Goal: Check status: Check status

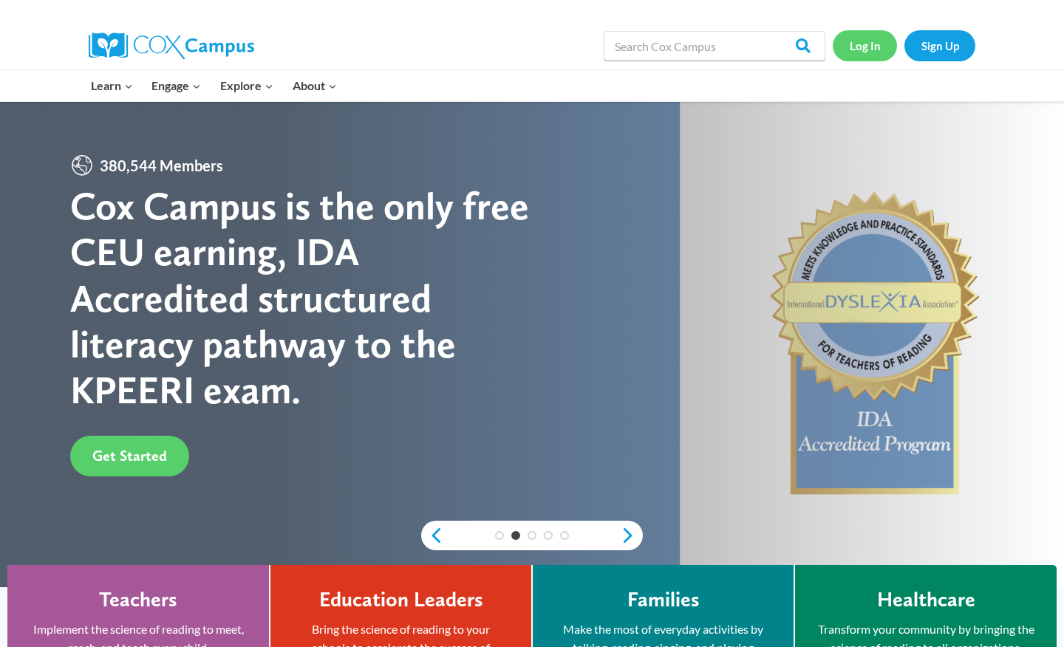
click at [861, 45] on link "Log In" at bounding box center [865, 45] width 64 height 30
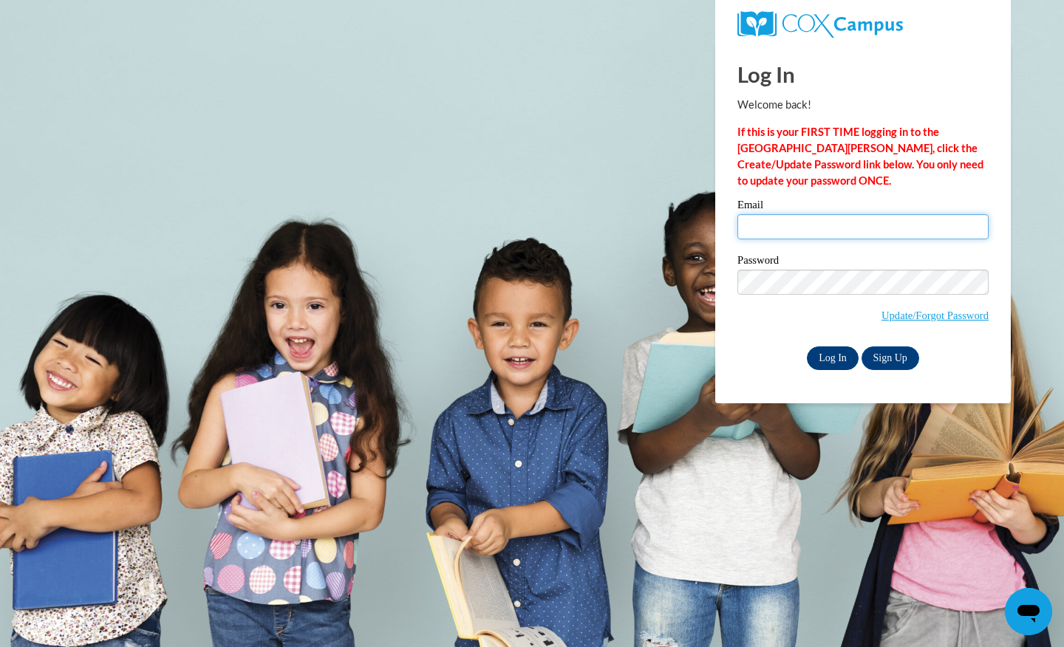
type input "[EMAIL_ADDRESS][PERSON_NAME][DOMAIN_NAME]"
click at [840, 366] on input "Log In" at bounding box center [833, 358] width 52 height 24
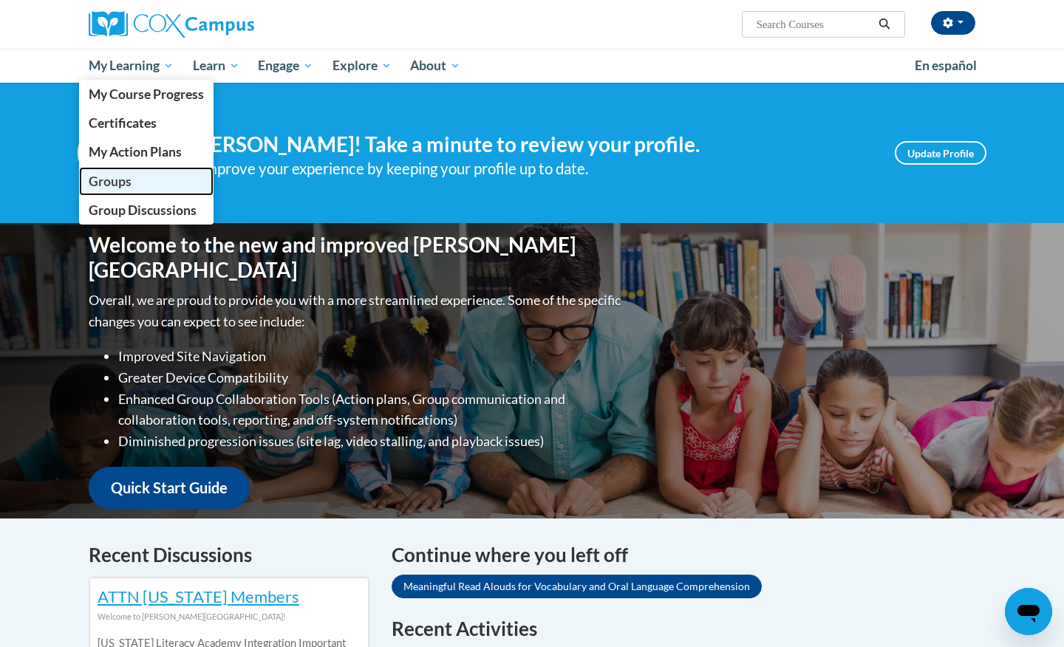
click at [129, 175] on span "Groups" at bounding box center [110, 182] width 43 height 16
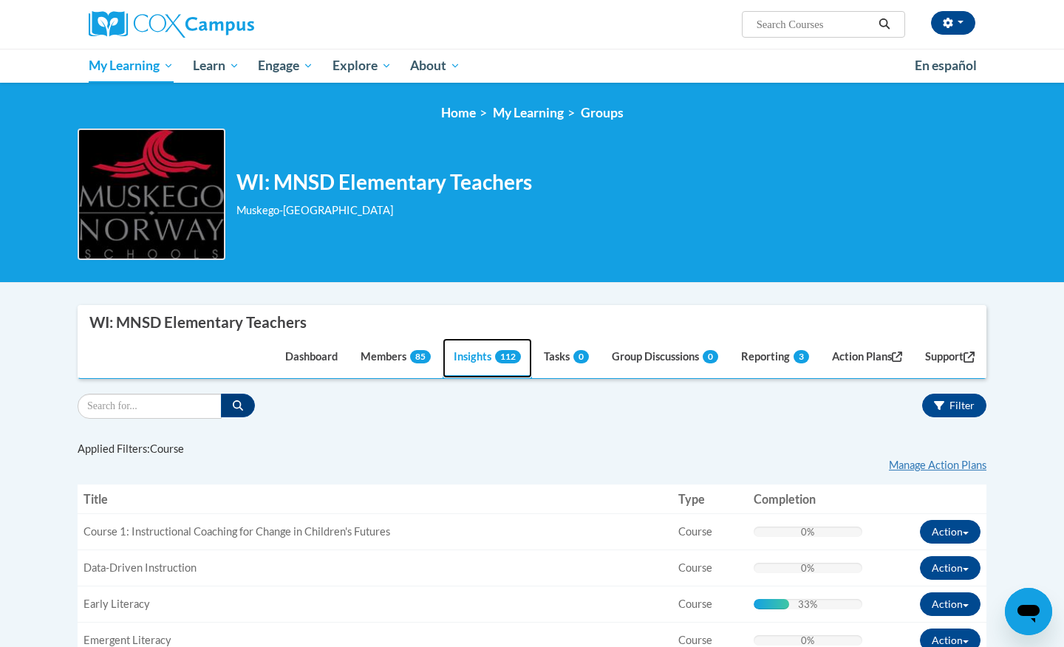
click at [468, 358] on link "Insights 112" at bounding box center [486, 358] width 89 height 40
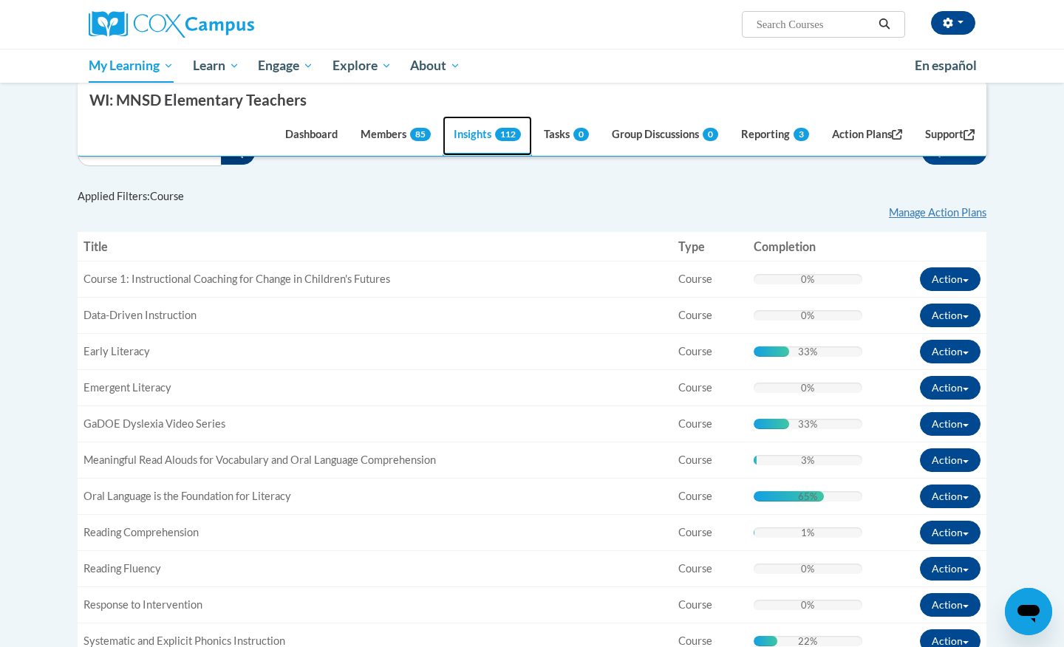
scroll to position [250, 0]
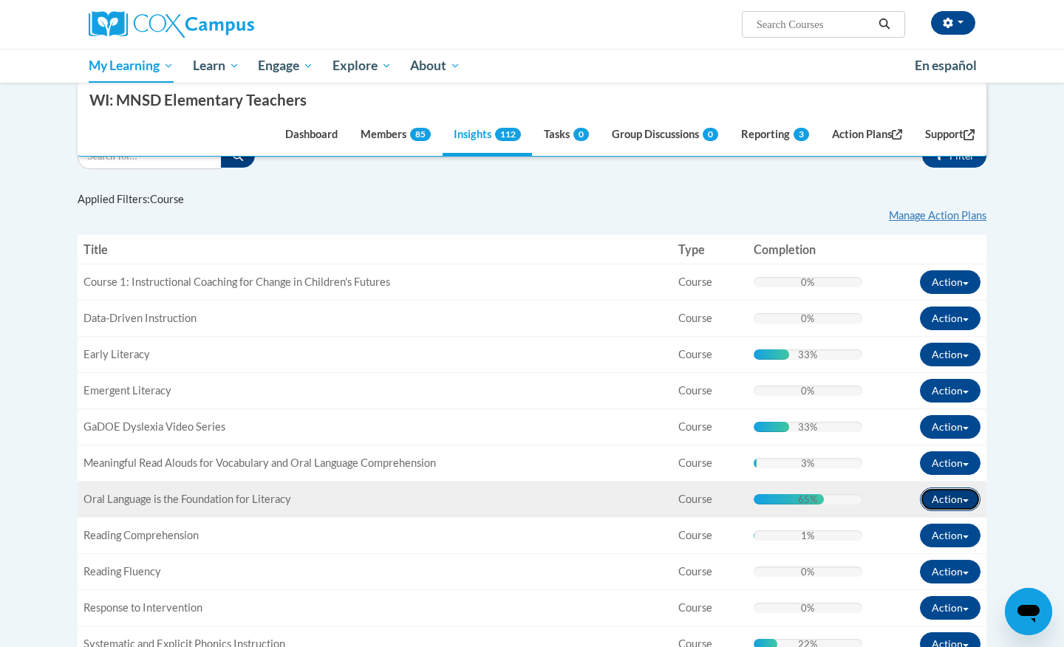
click at [956, 505] on button "Action" at bounding box center [950, 500] width 61 height 24
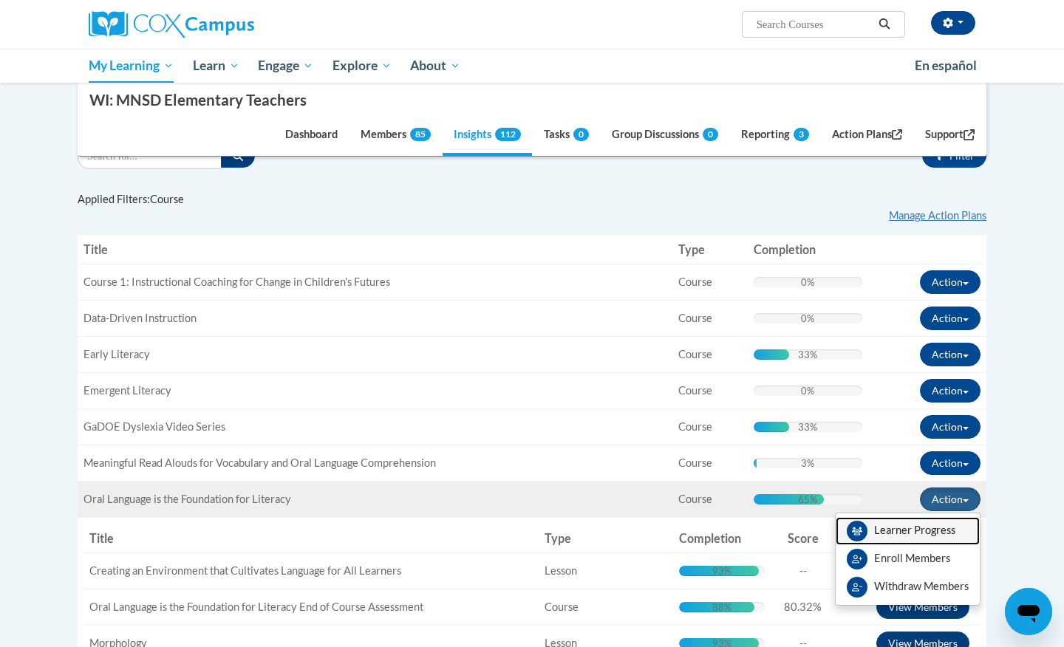
click at [915, 530] on link "Learner Progress" at bounding box center [907, 531] width 144 height 28
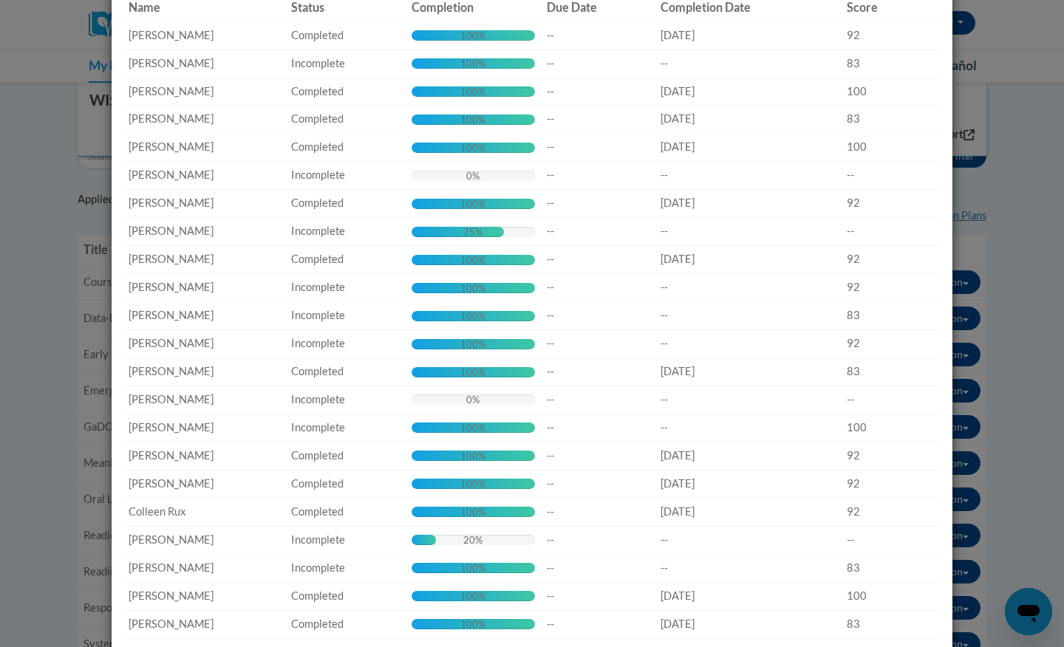
scroll to position [0, 0]
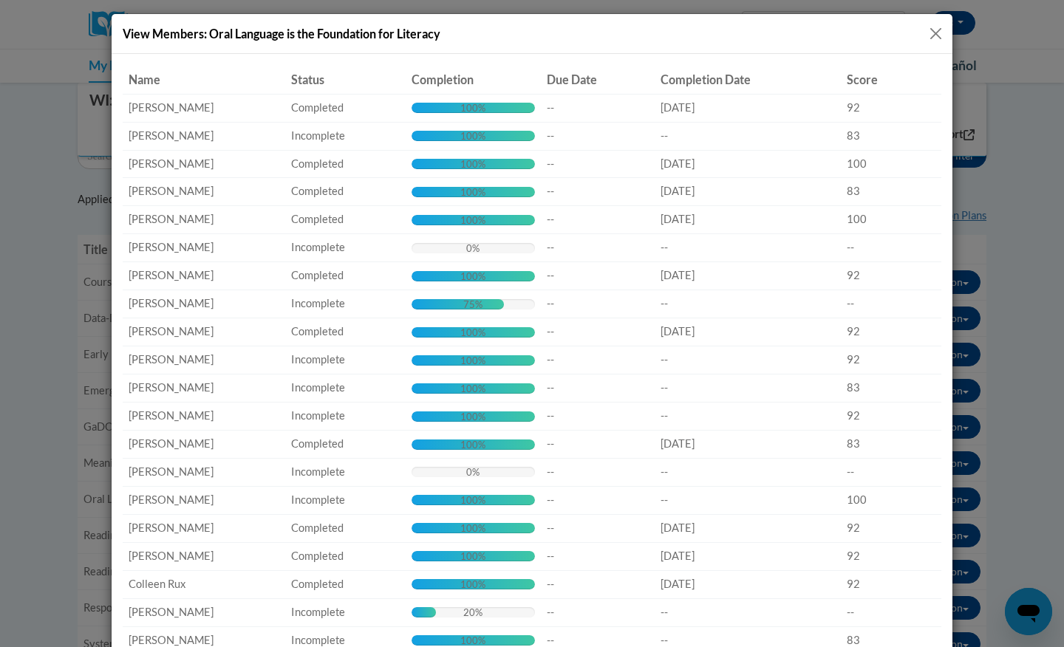
click at [935, 27] on button "Close" at bounding box center [935, 33] width 18 height 18
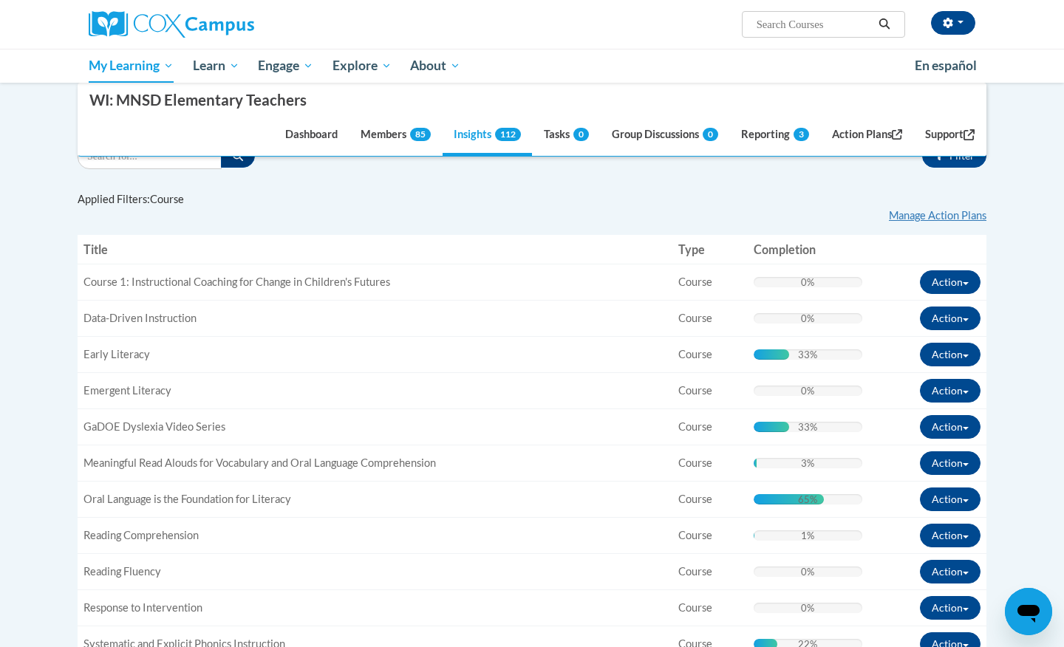
click at [606, 188] on div "Applied Filters: Course « 1 » Manage Action Plans Title Type Connection Type Co…" at bounding box center [532, 452] width 909 height 544
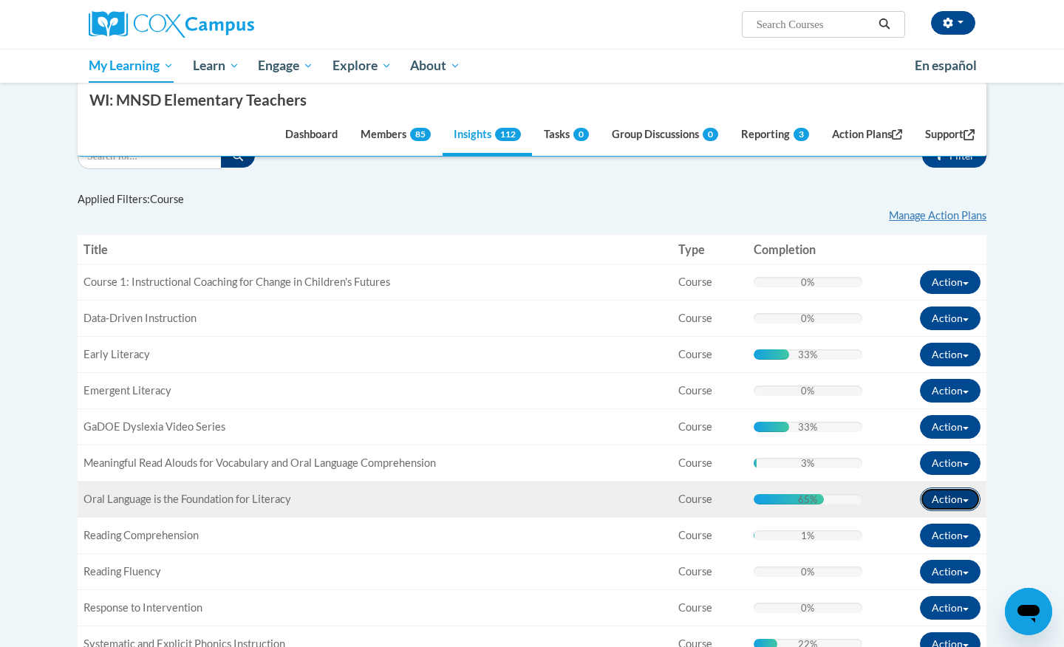
click at [948, 500] on button "Action" at bounding box center [950, 500] width 61 height 24
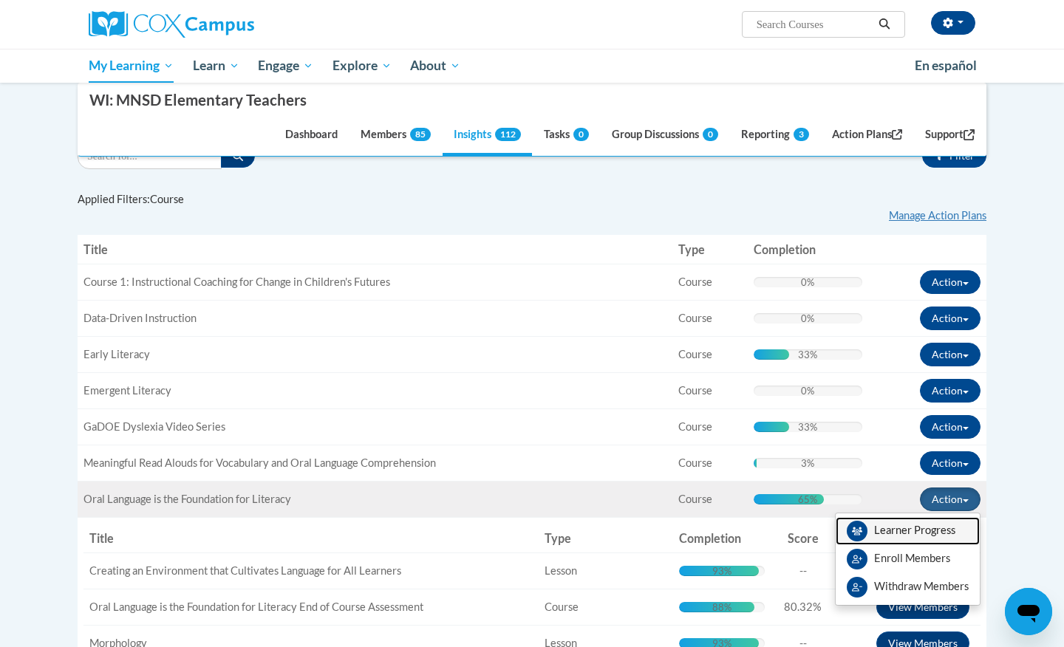
click at [911, 532] on link "Learner Progress" at bounding box center [907, 531] width 144 height 28
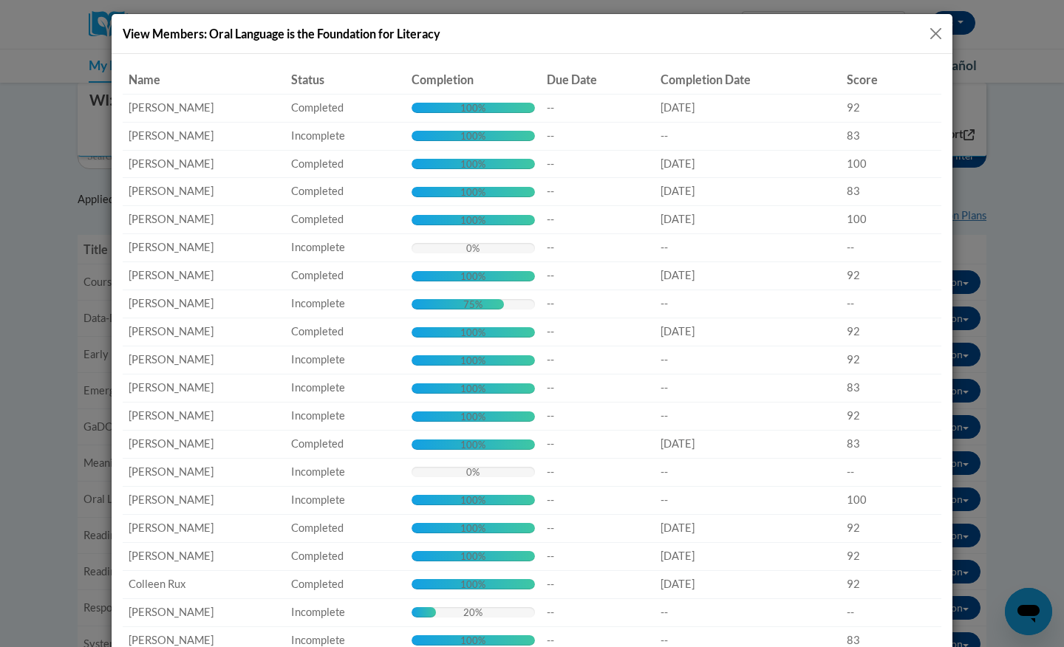
click at [935, 29] on button "Close" at bounding box center [935, 33] width 18 height 18
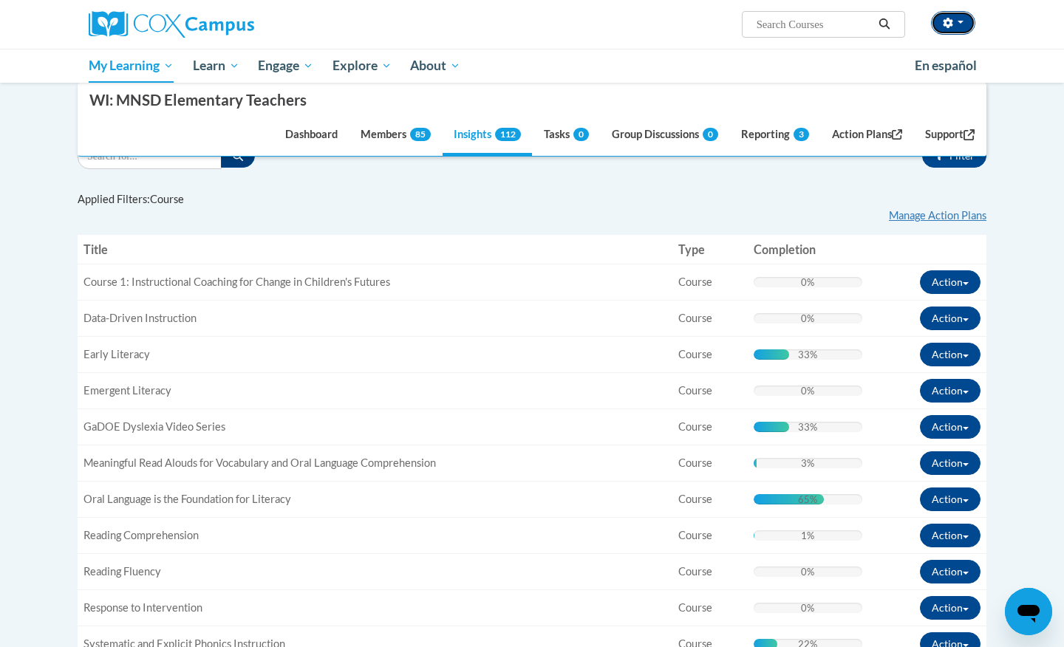
click at [935, 29] on button "button" at bounding box center [953, 23] width 44 height 24
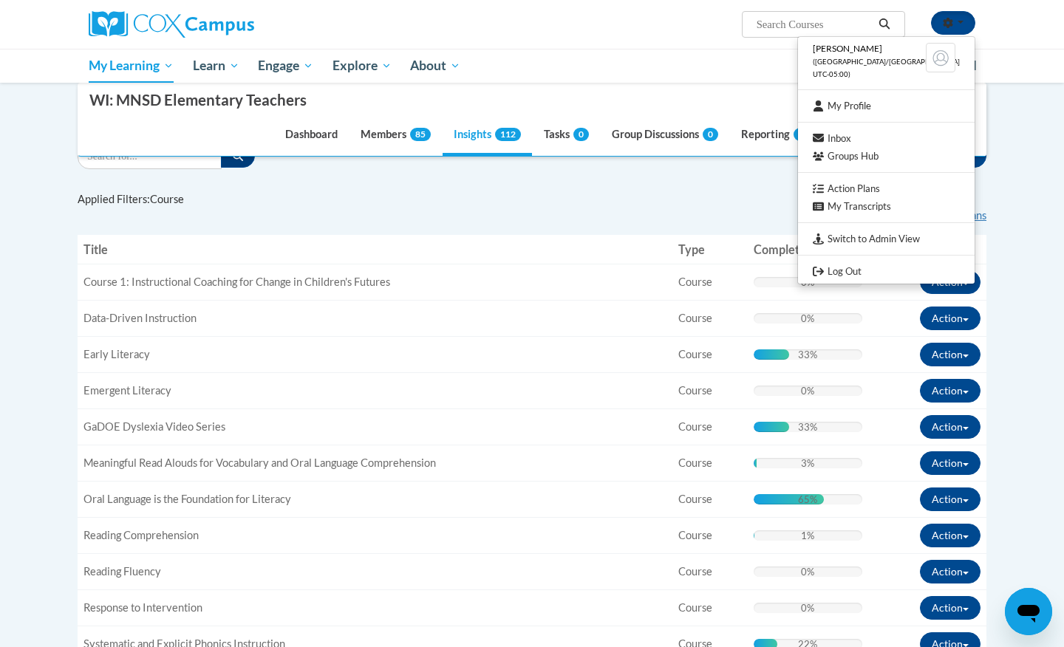
click at [708, 53] on ul "My Learning My Learning My Course Progress Certificates My Action Plans Groups …" at bounding box center [492, 66] width 826 height 34
